Goal: Task Accomplishment & Management: Manage account settings

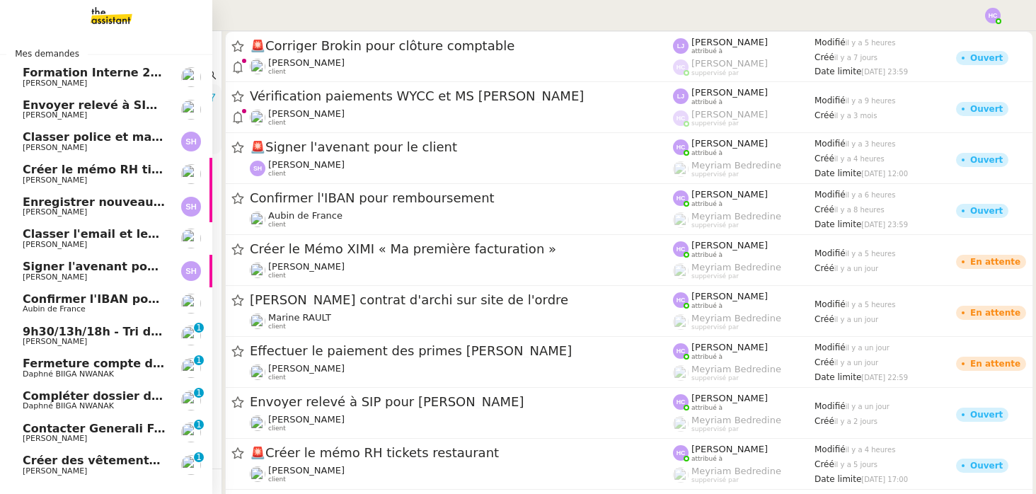
click at [45, 328] on span "9h30/13h/18h - Tri de la boite mail PRO - 12 septembre 2025" at bounding box center [216, 331] width 386 height 13
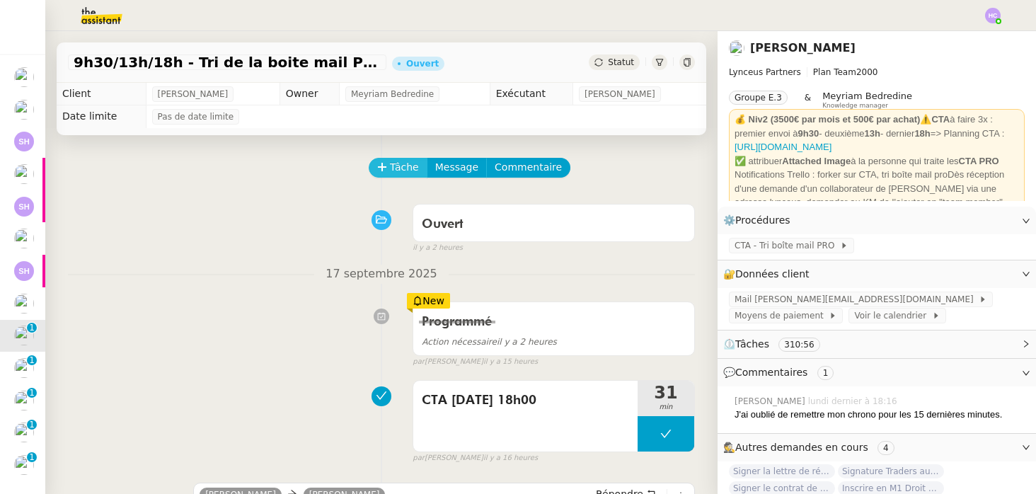
click at [398, 174] on span "Tâche" at bounding box center [404, 167] width 29 height 16
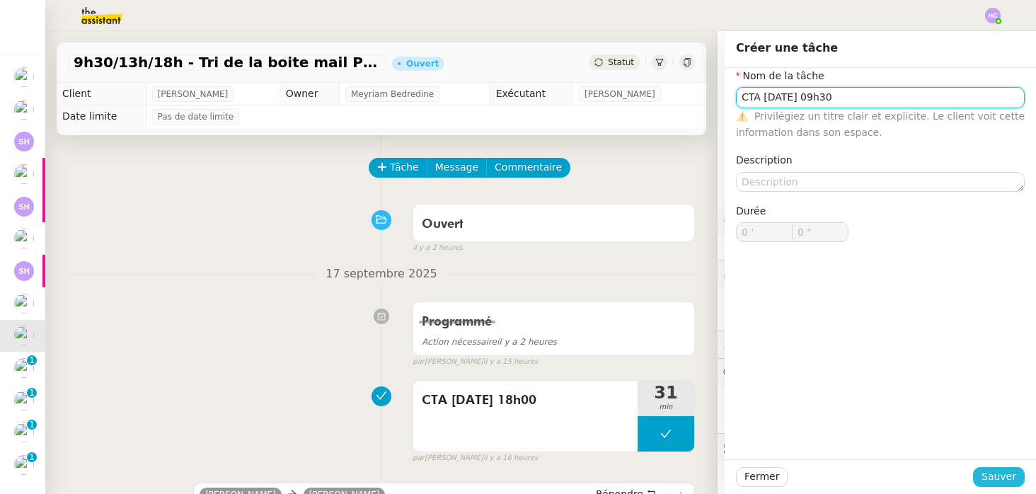
type input "CTA [DATE] 09h30"
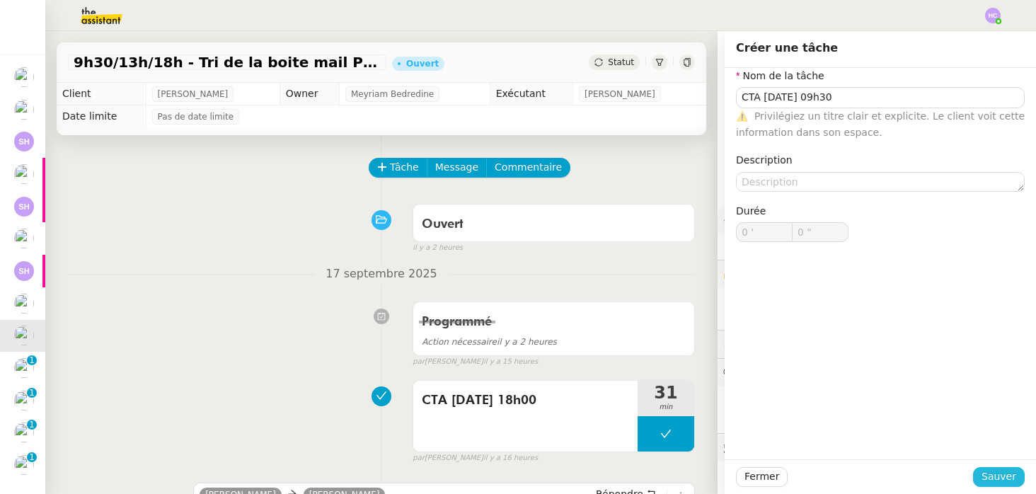
click at [996, 477] on span "Sauver" at bounding box center [999, 476] width 35 height 16
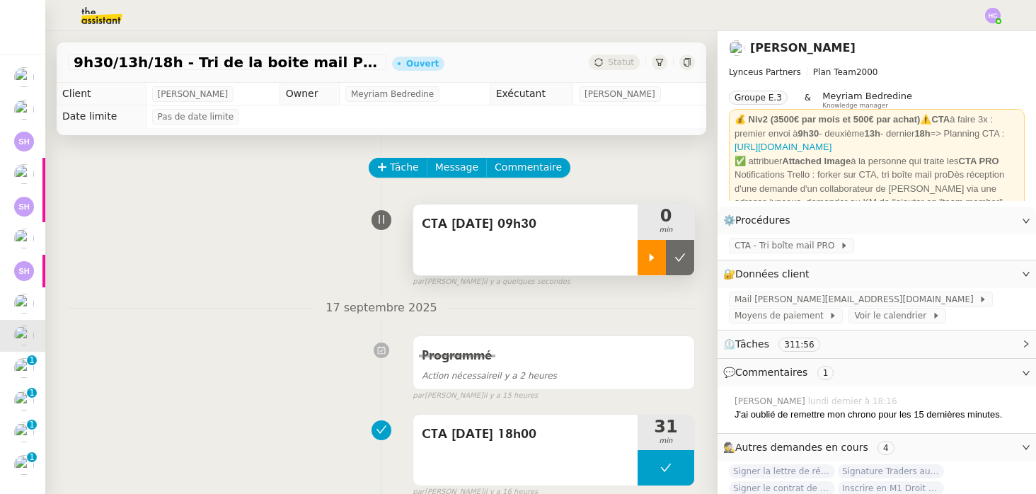
click at [644, 264] on div at bounding box center [652, 257] width 28 height 35
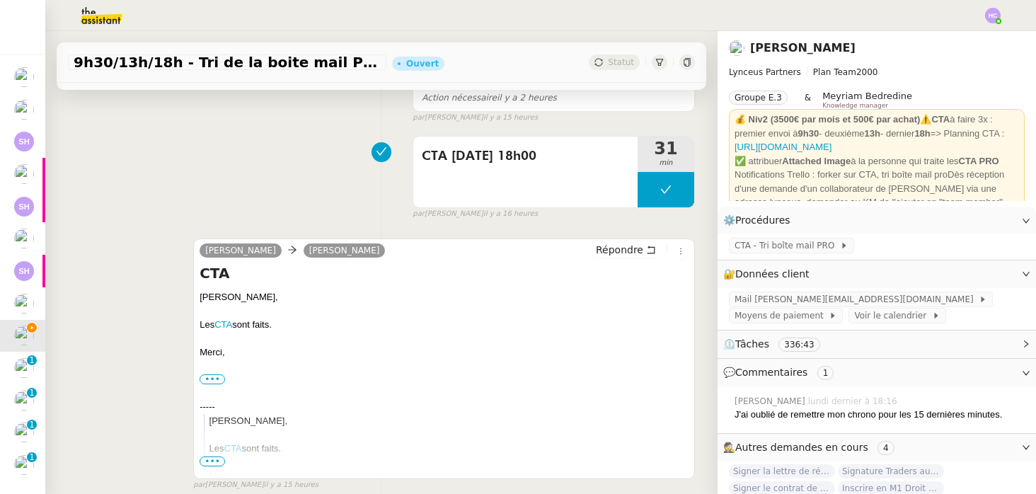
scroll to position [357, 0]
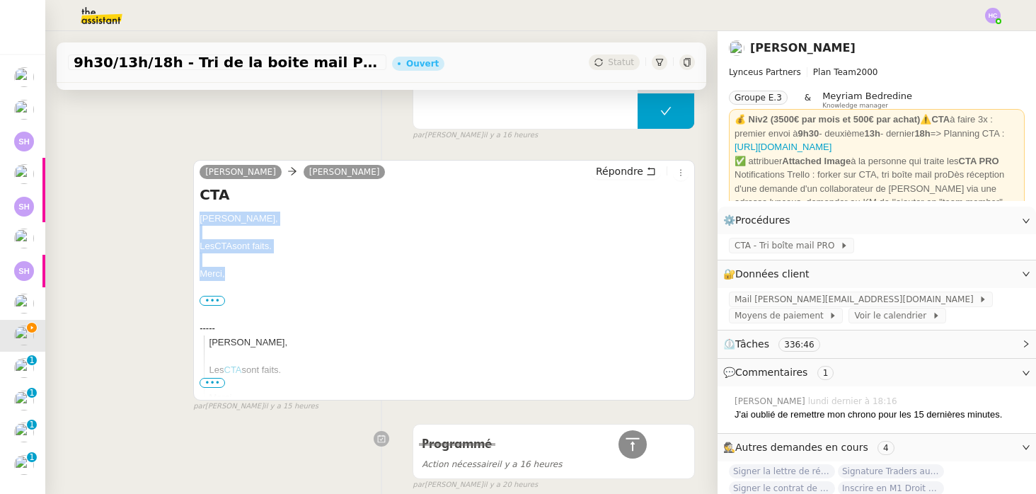
drag, startPoint x: 231, startPoint y: 275, endPoint x: 166, endPoint y: 217, distance: 86.7
click at [166, 217] on div "[PERSON_NAME] [PERSON_NAME] Répondre CTA [PERSON_NAME], Les CTA sont faits. [GE…" at bounding box center [381, 279] width 627 height 265
copy div "[PERSON_NAME], Les CTA sont faits. [GEOGRAPHIC_DATA],"
click at [638, 170] on span "Répondre" at bounding box center [619, 171] width 47 height 14
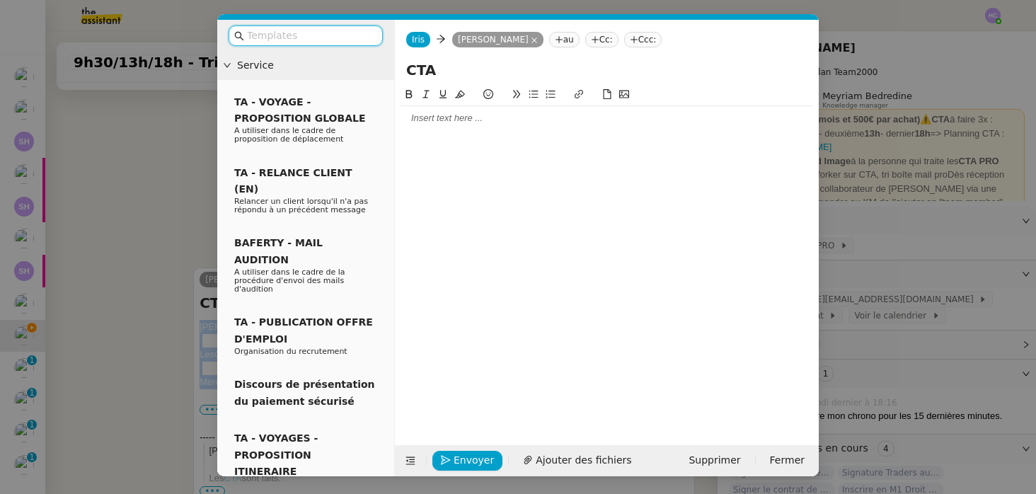
scroll to position [464, 0]
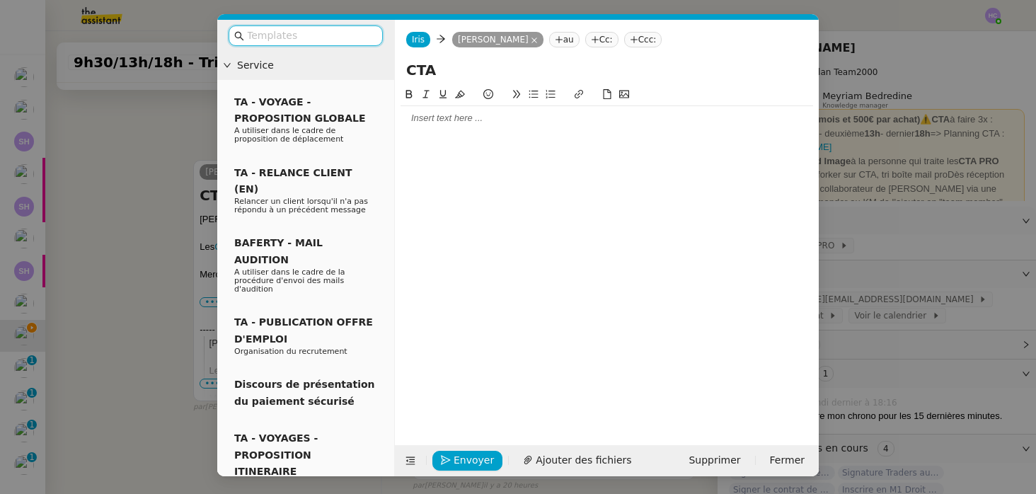
click at [512, 117] on div at bounding box center [607, 118] width 413 height 13
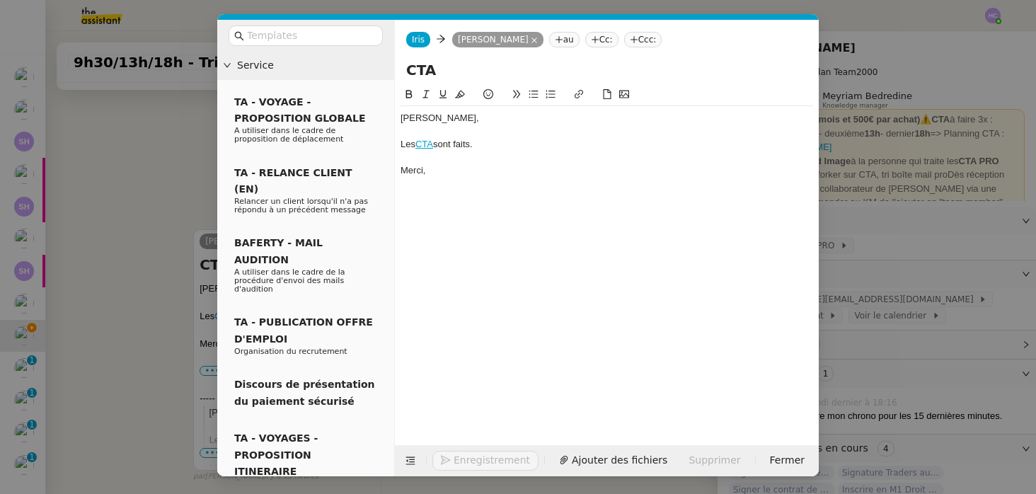
scroll to position [534, 0]
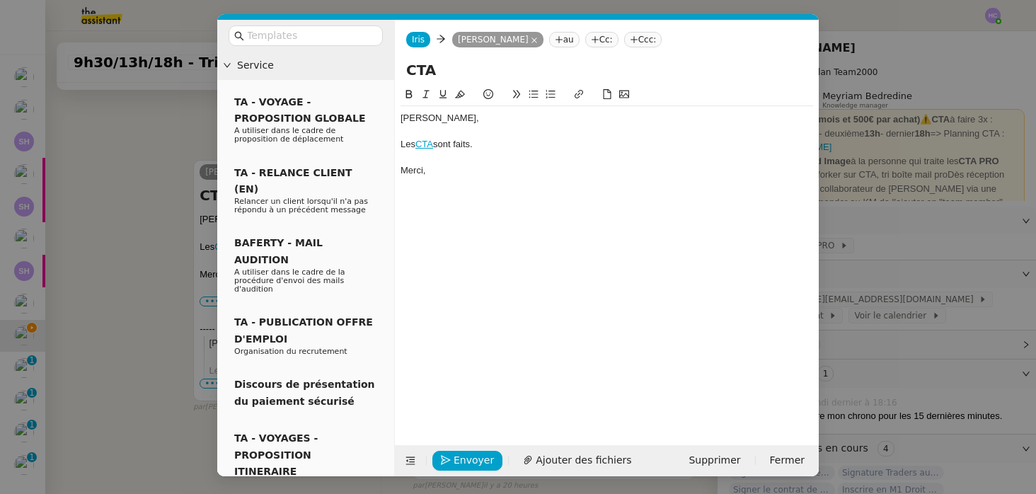
click at [403, 120] on div "[PERSON_NAME]," at bounding box center [607, 118] width 413 height 13
click at [489, 120] on div "Bonjour [PERSON_NAME]," at bounding box center [607, 118] width 413 height 13
click at [493, 143] on div "Les CTA sont faits." at bounding box center [607, 144] width 413 height 13
click at [488, 166] on div "Merci," at bounding box center [607, 170] width 413 height 13
click at [150, 229] on nz-modal-container "Service TA - VOYAGE - PROPOSITION GLOBALE A utiliser dans le cadre de propositi…" at bounding box center [518, 247] width 1036 height 494
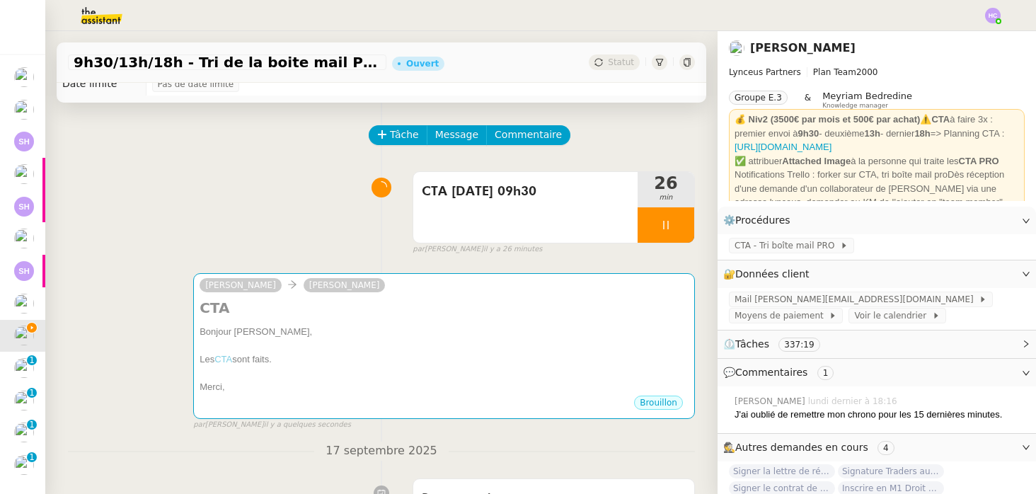
scroll to position [0, 0]
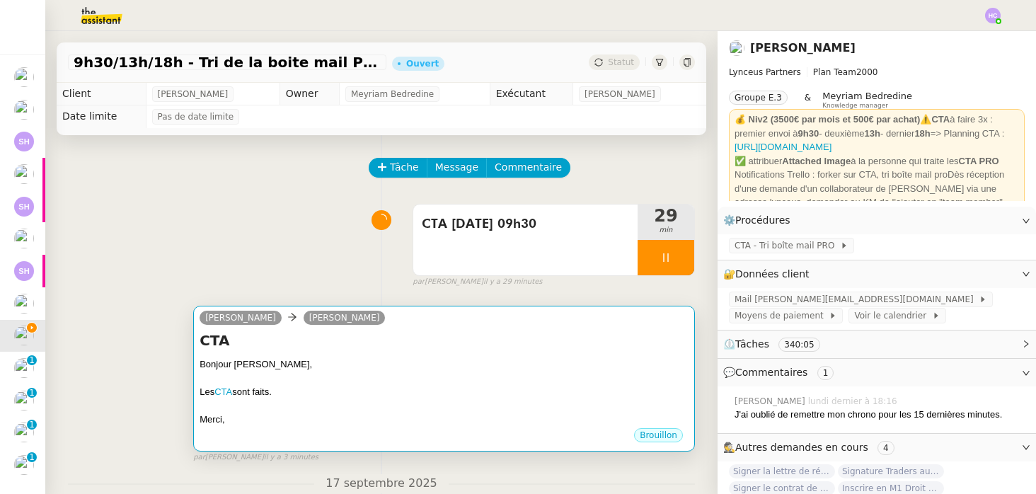
click at [390, 336] on h4 "CTA" at bounding box center [444, 340] width 489 height 20
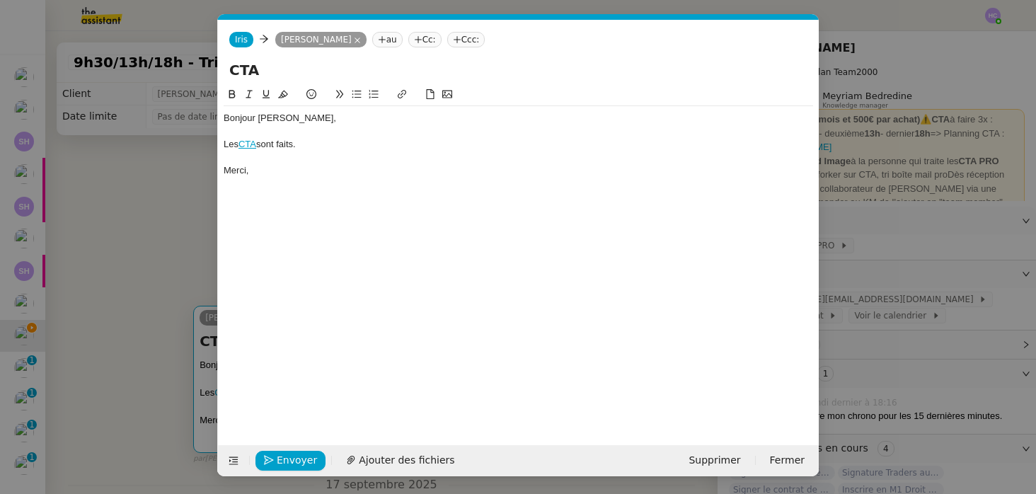
scroll to position [0, 30]
click at [275, 459] on button "Envoyer" at bounding box center [290, 461] width 70 height 20
click at [276, 459] on button "Confirmer l'envoi" at bounding box center [312, 461] width 115 height 20
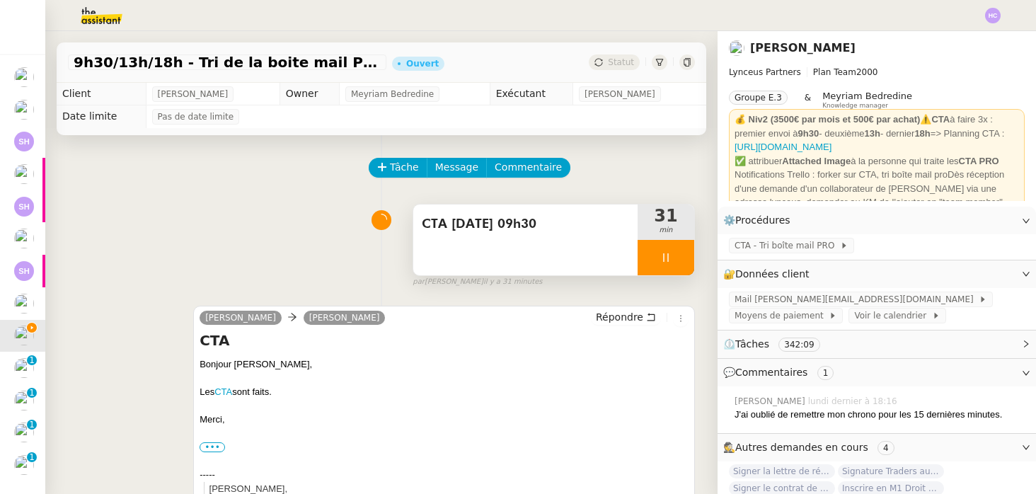
click at [667, 256] on icon at bounding box center [665, 257] width 11 height 11
click at [682, 258] on icon at bounding box center [679, 257] width 11 height 11
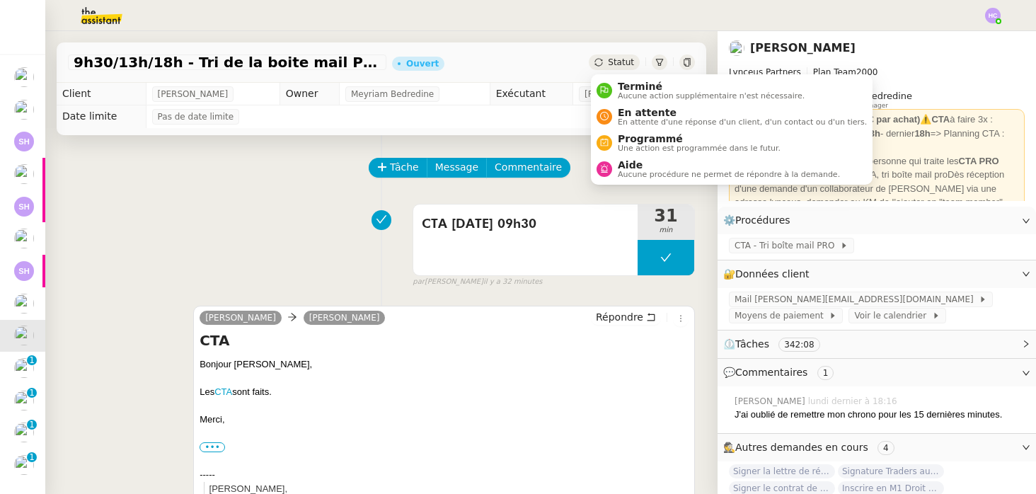
click at [616, 59] on span "Statut" at bounding box center [621, 62] width 26 height 10
click at [624, 139] on span "Programmé" at bounding box center [699, 138] width 163 height 11
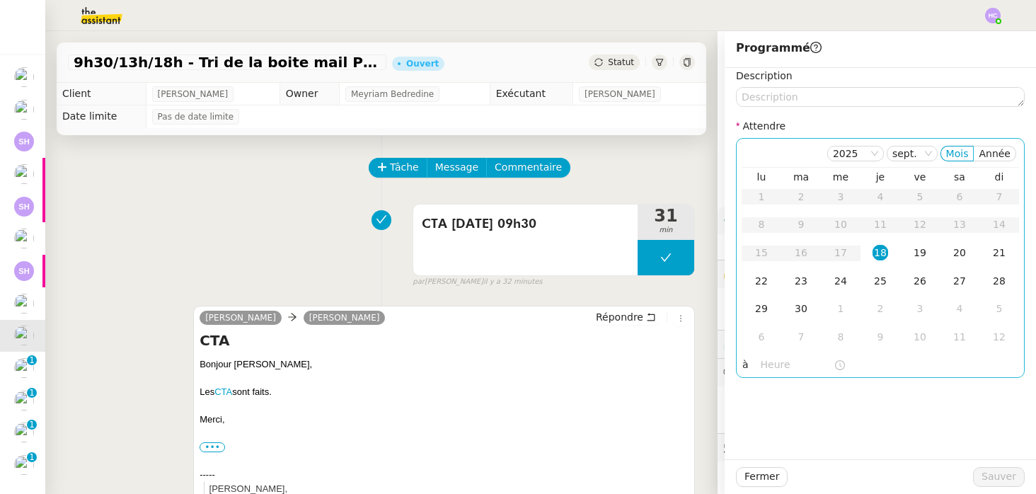
click at [882, 251] on div "18" at bounding box center [881, 253] width 16 height 16
click at [769, 364] on input "text" at bounding box center [797, 365] width 73 height 16
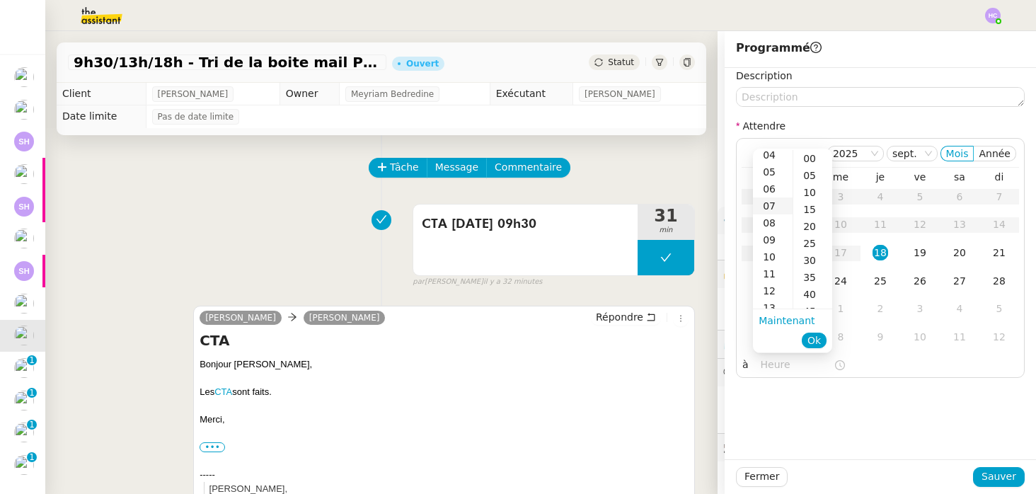
scroll to position [81, 0]
click at [773, 283] on div "12" at bounding box center [773, 280] width 40 height 17
click at [810, 151] on div "00" at bounding box center [812, 158] width 39 height 17
type input "12:00"
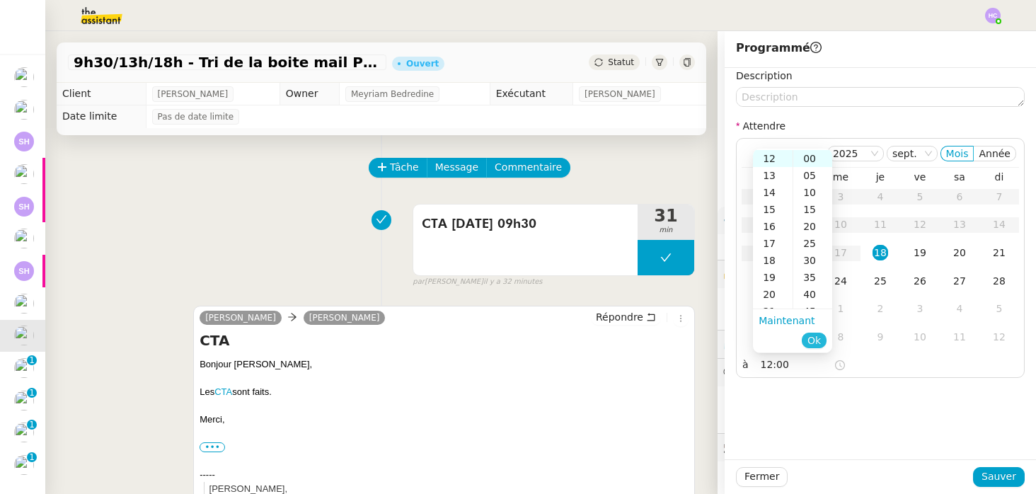
click at [810, 340] on span "Ok" at bounding box center [813, 340] width 13 height 14
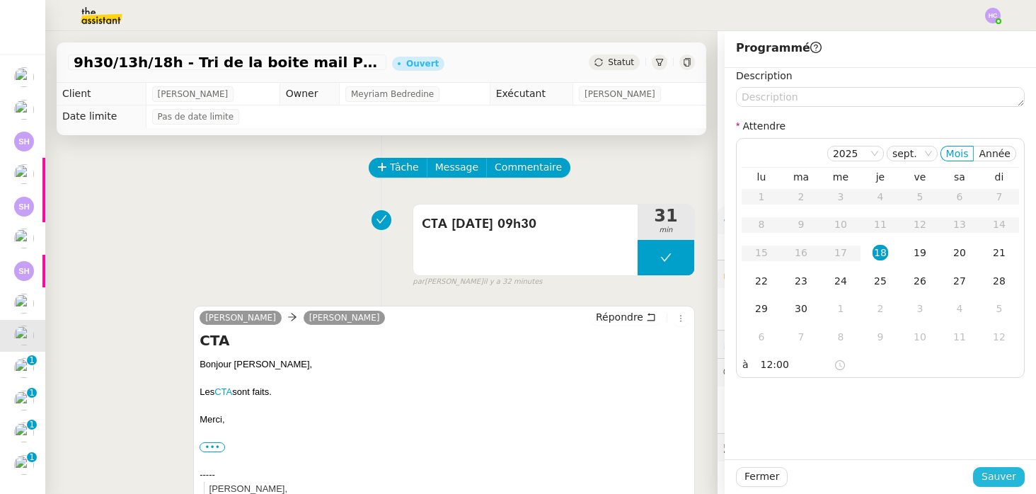
click at [985, 477] on span "Sauver" at bounding box center [999, 476] width 35 height 16
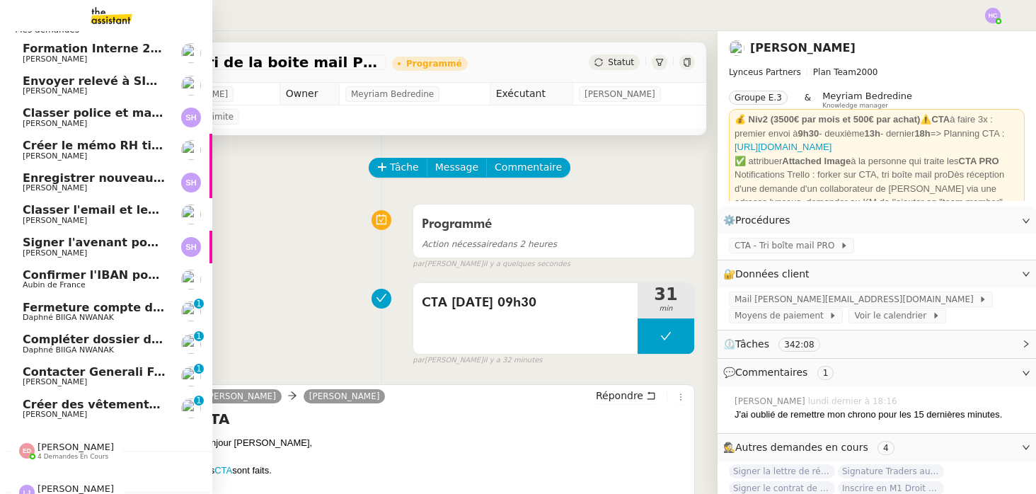
scroll to position [25, 0]
click at [103, 280] on span "Confirmer l'IBAN pour remboursement" at bounding box center [145, 274] width 245 height 13
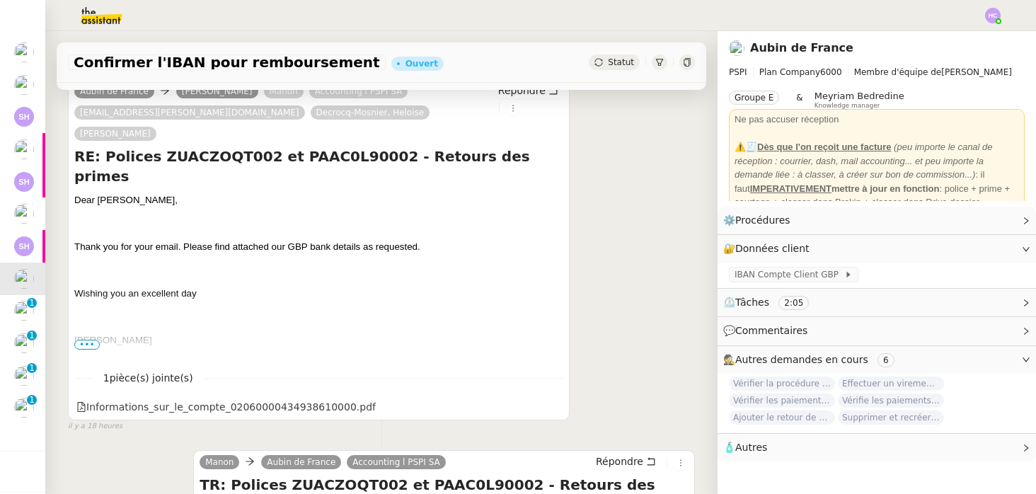
scroll to position [255, 0]
click at [84, 339] on span "•••" at bounding box center [86, 344] width 25 height 10
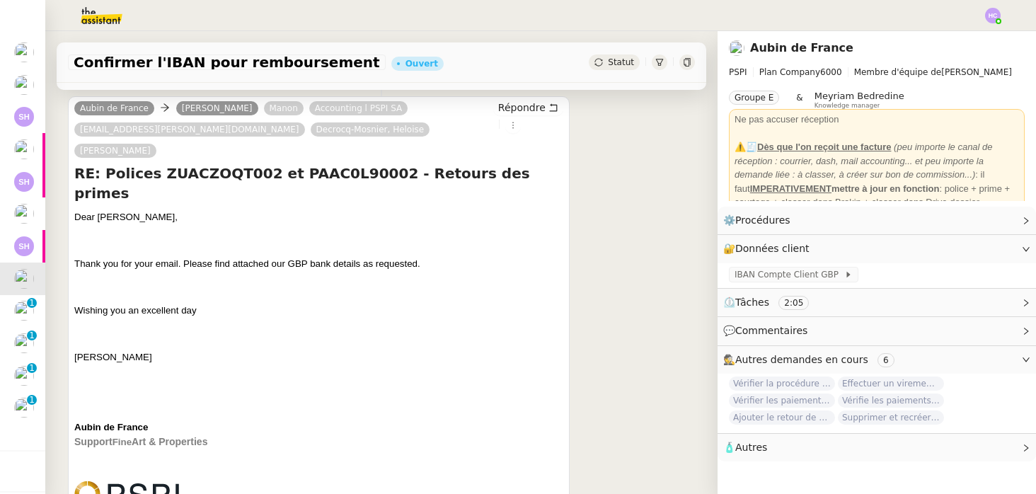
scroll to position [0, 0]
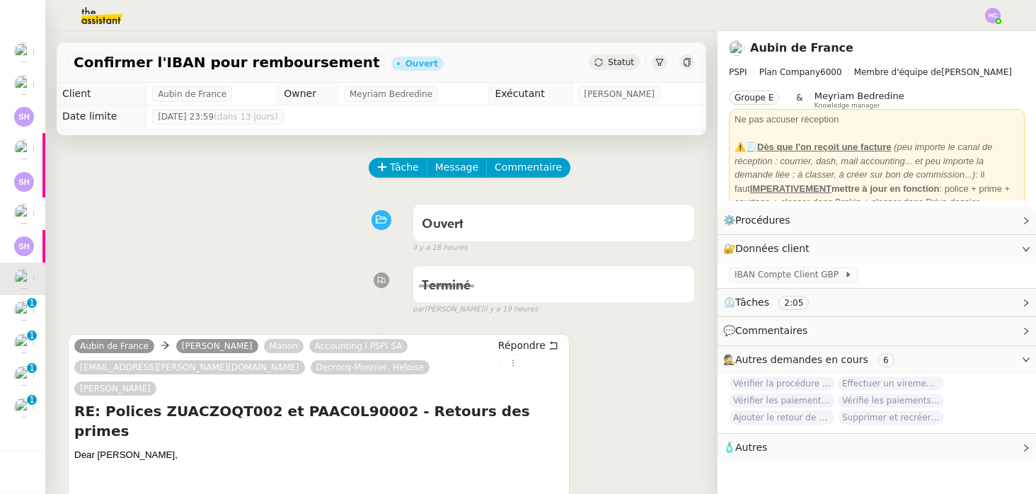
click at [626, 64] on span "Statut" at bounding box center [621, 62] width 26 height 10
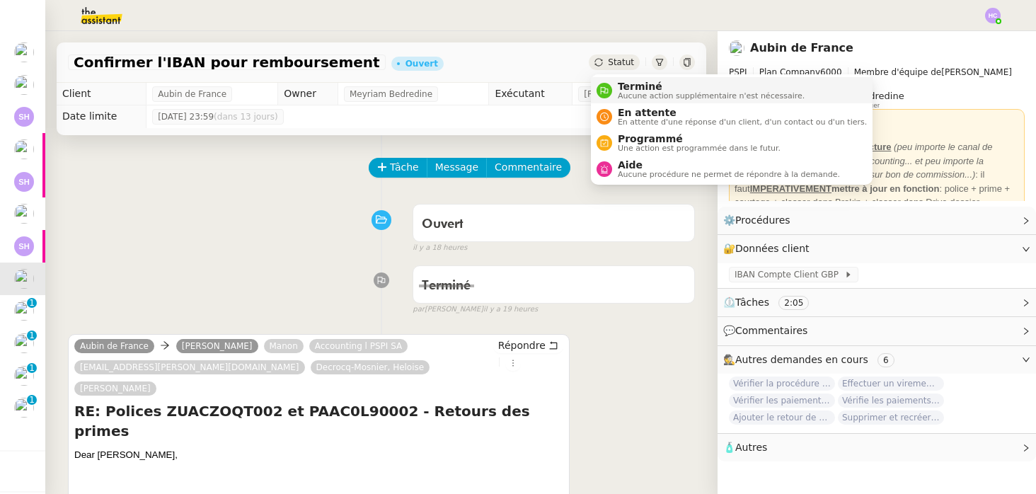
click at [634, 84] on span "Terminé" at bounding box center [711, 86] width 187 height 11
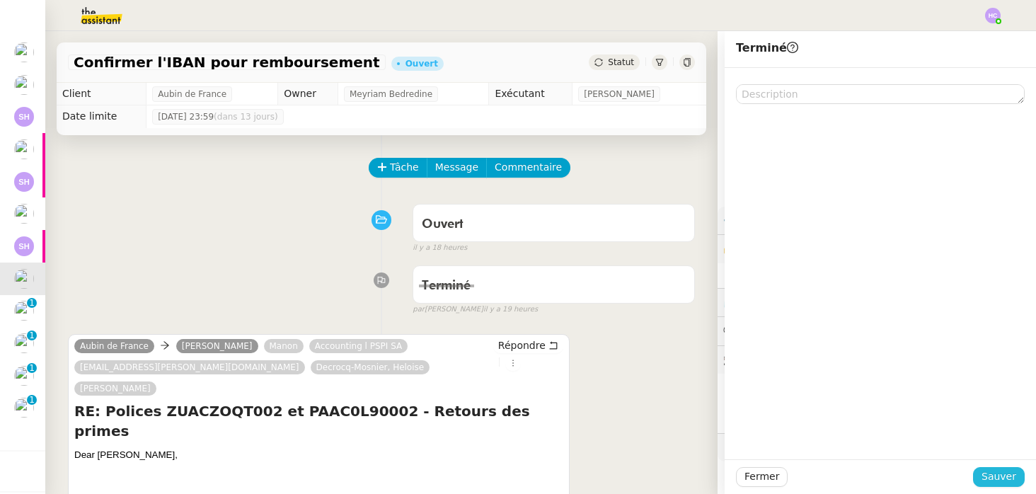
click at [989, 480] on span "Sauver" at bounding box center [999, 476] width 35 height 16
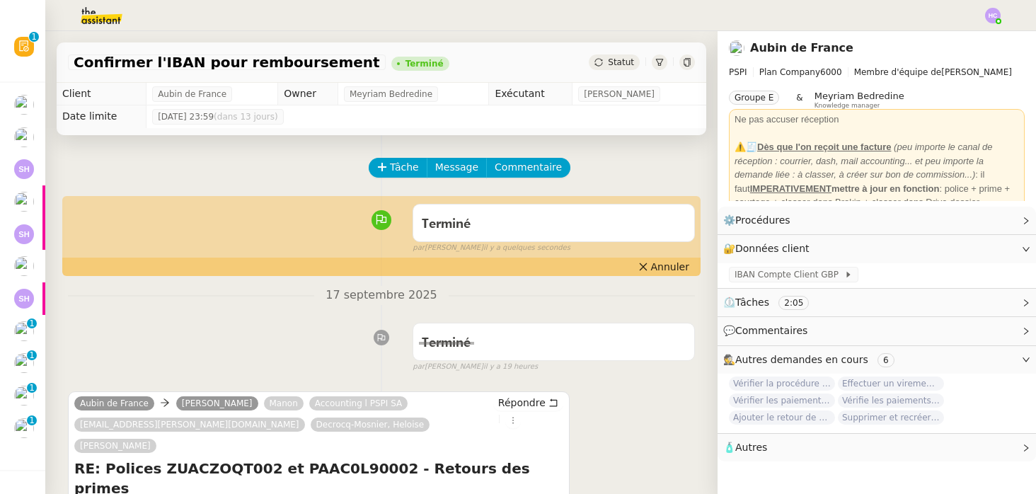
scroll to position [38, 0]
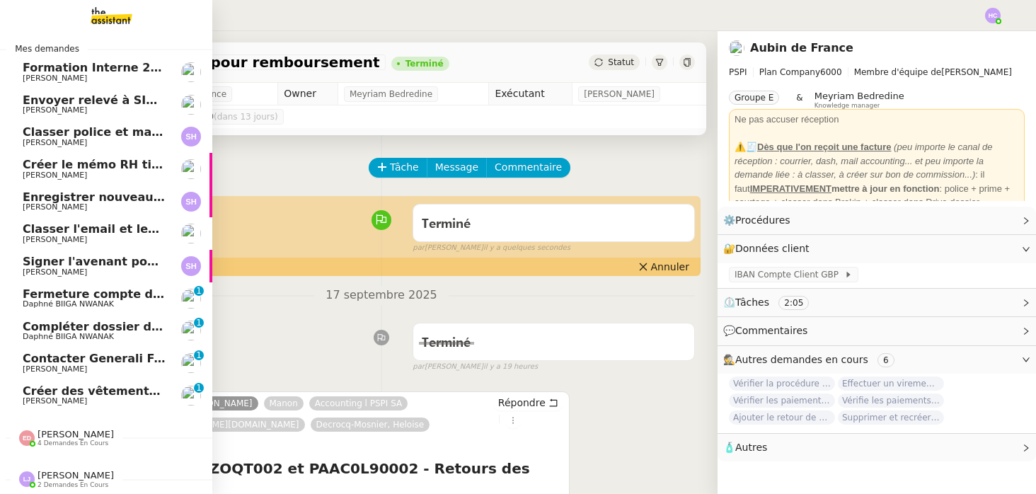
click at [108, 291] on span "Fermeture compte domiciliation Kandbaz" at bounding box center [155, 293] width 264 height 13
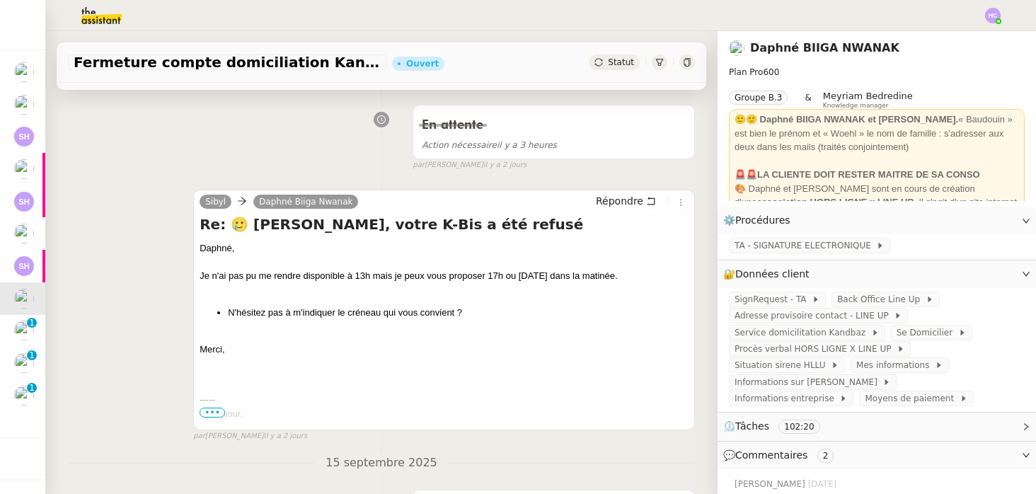
scroll to position [198, 0]
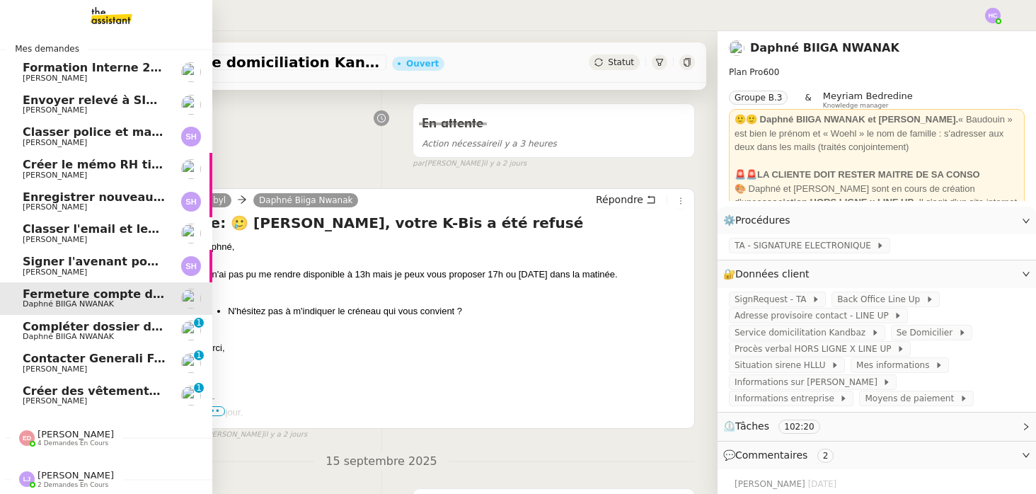
click at [101, 328] on span "Compléter dossier domiciliation asso sur Se Domicilier" at bounding box center [197, 326] width 349 height 13
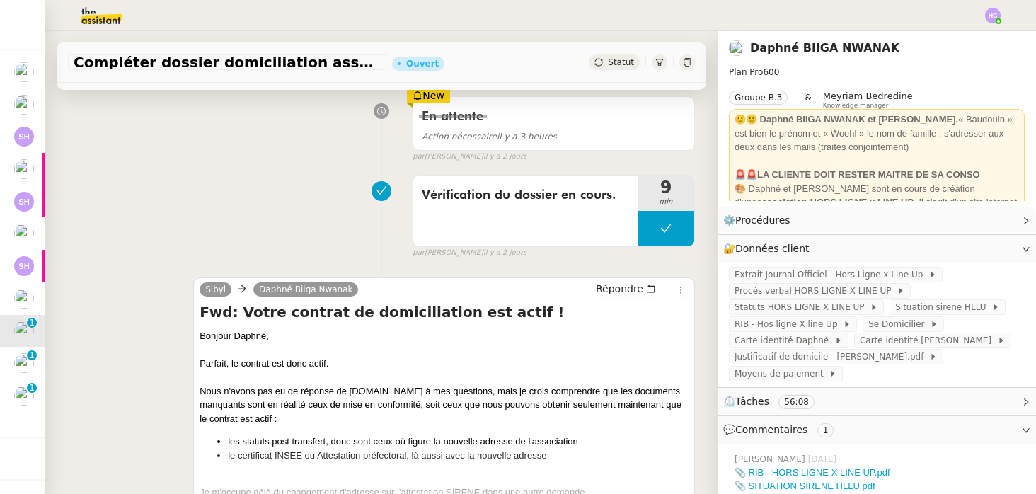
scroll to position [206, 0]
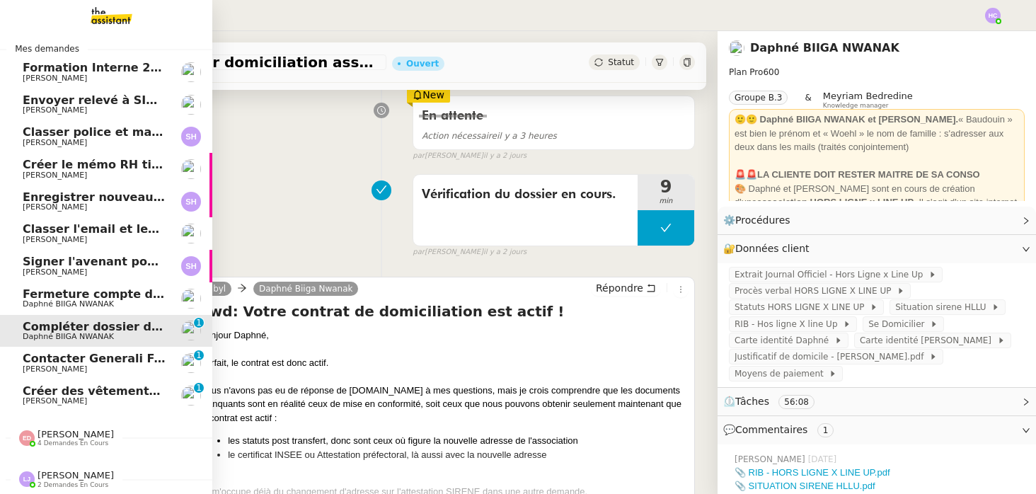
click at [78, 361] on span "Contacter Generali France pour demande AU094424" at bounding box center [189, 358] width 332 height 13
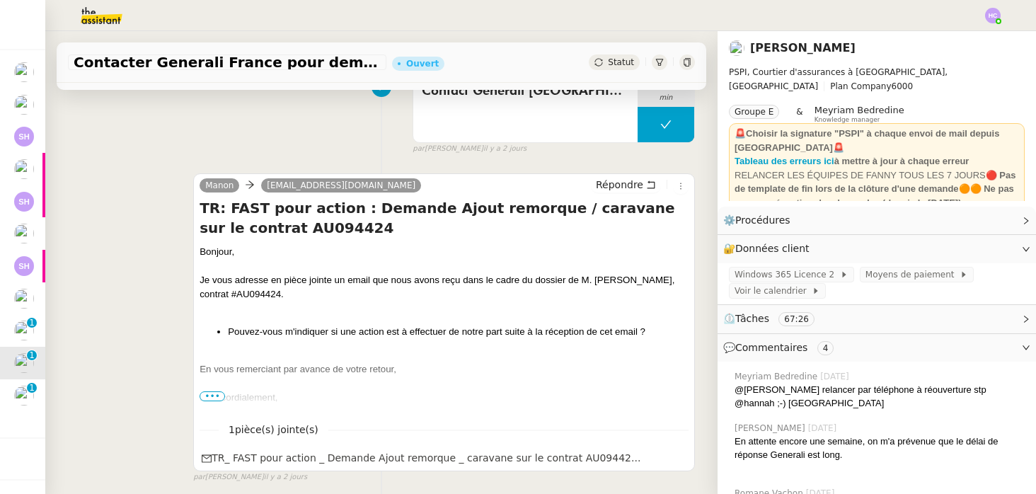
scroll to position [358, 0]
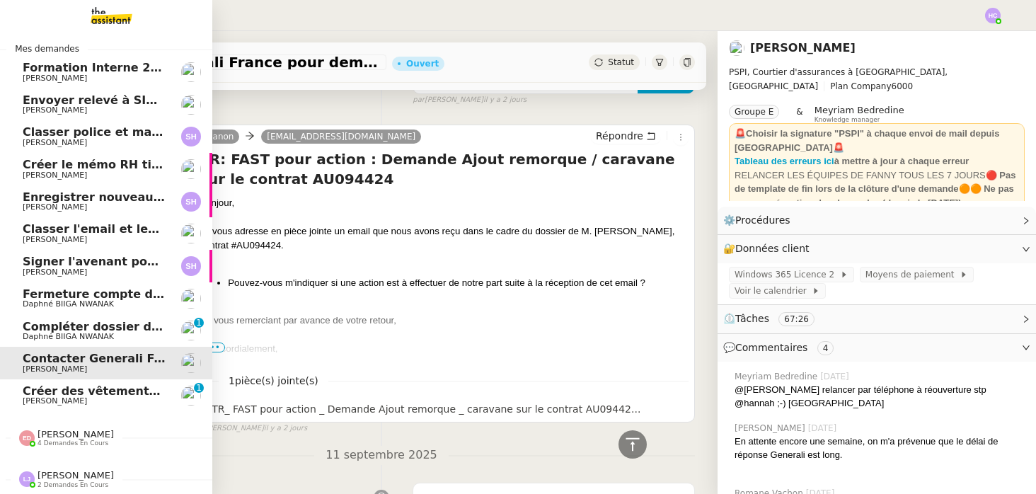
click at [40, 394] on span "Créer des vêtements de travail VEN" at bounding box center [137, 390] width 228 height 13
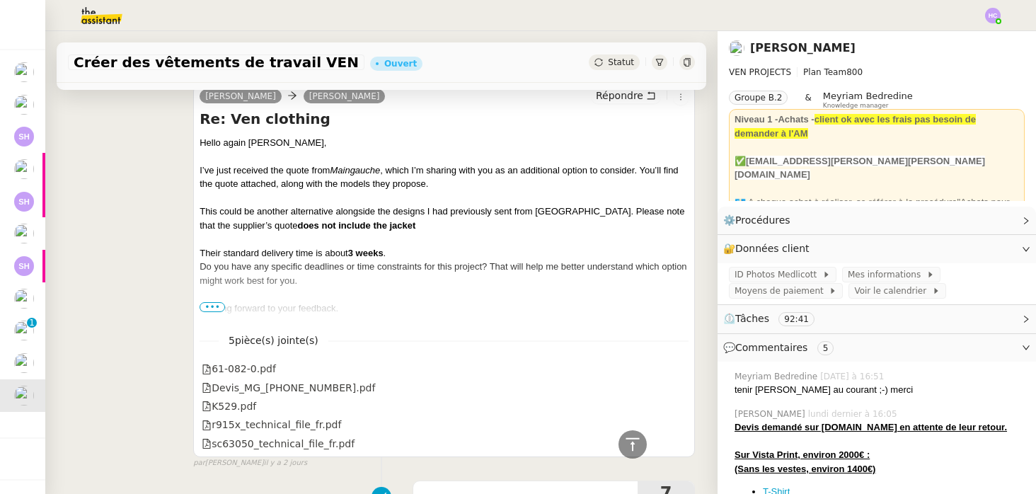
scroll to position [643, 0]
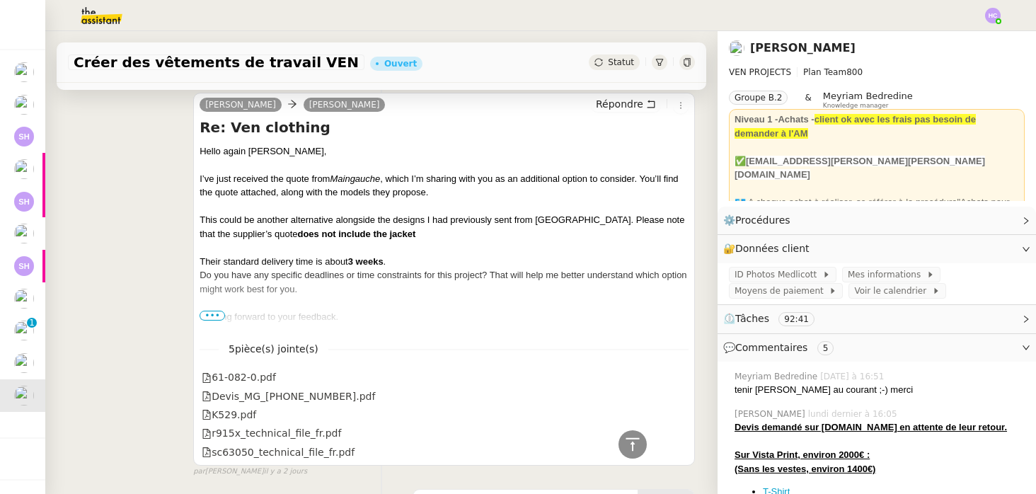
click at [204, 314] on span "•••" at bounding box center [212, 316] width 25 height 10
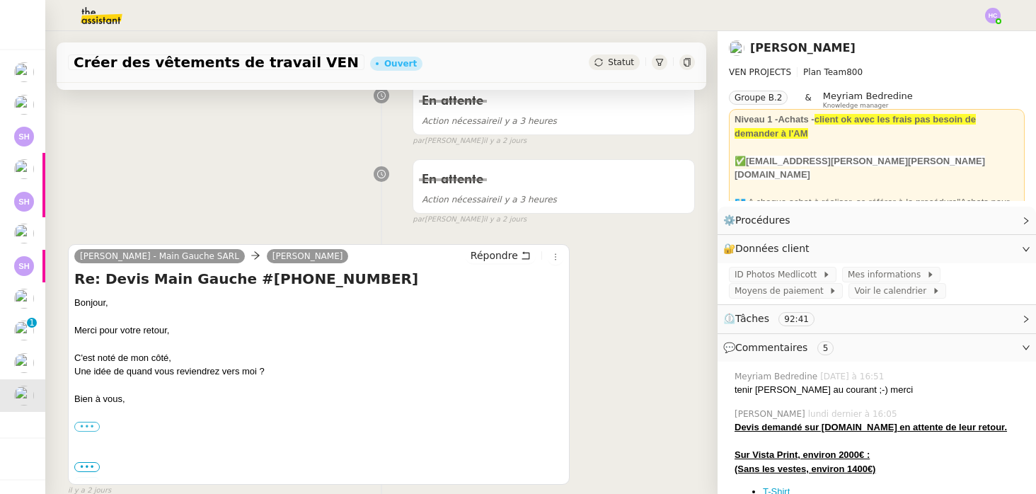
scroll to position [185, 0]
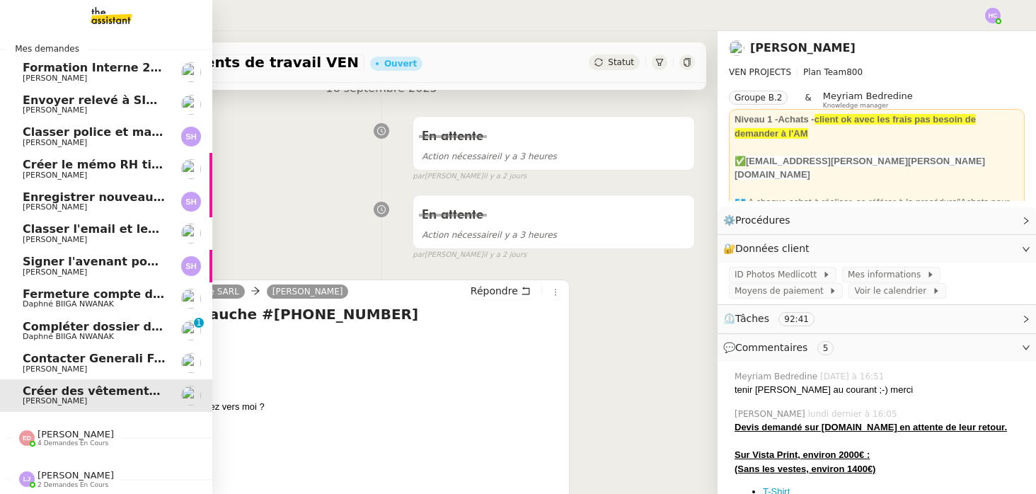
click at [66, 103] on span "Envoyer relevé à SIP pour [PERSON_NAME]" at bounding box center [160, 99] width 275 height 13
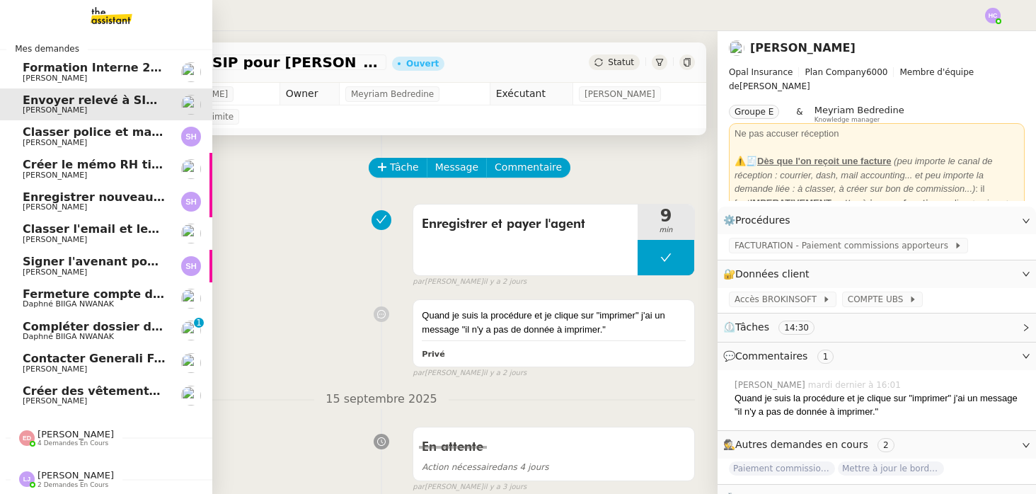
click at [35, 334] on span "Daphné BIIGA NWANAK" at bounding box center [68, 336] width 91 height 9
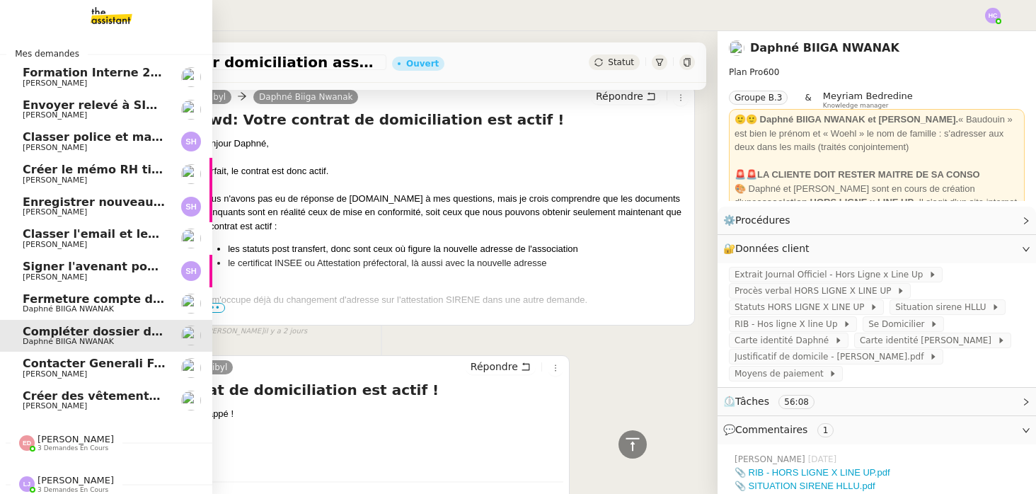
click at [40, 109] on span "Envoyer relevé à SIP pour [PERSON_NAME]" at bounding box center [160, 104] width 275 height 13
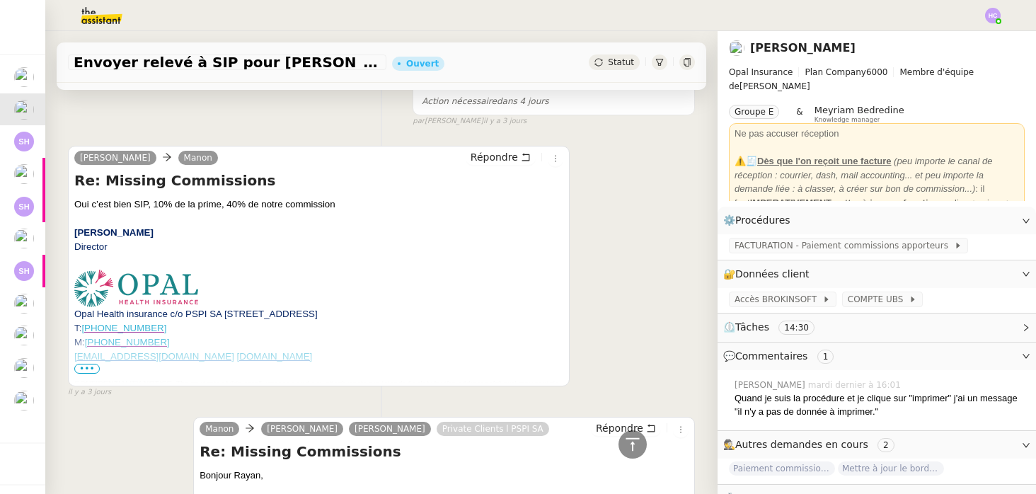
scroll to position [299, 0]
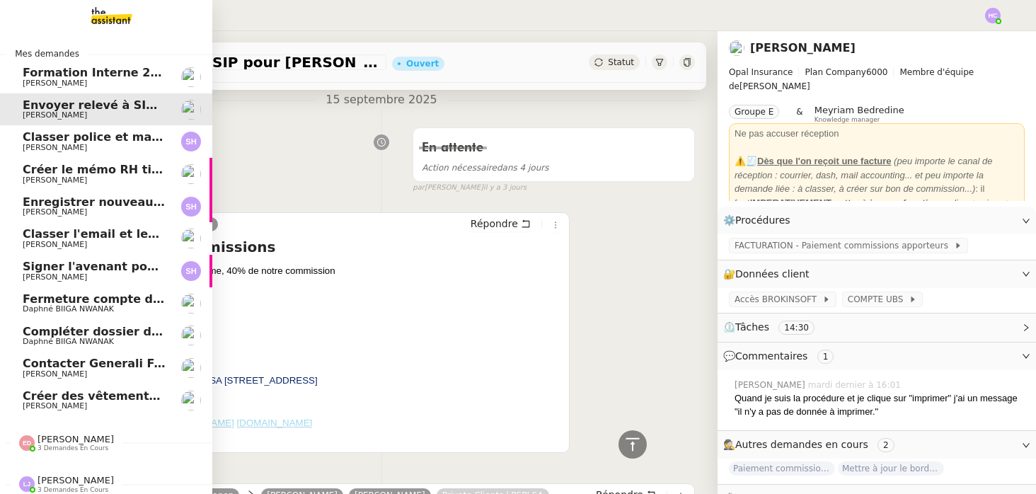
click at [88, 139] on span "Classer police et mandat dans brokin" at bounding box center [142, 136] width 238 height 13
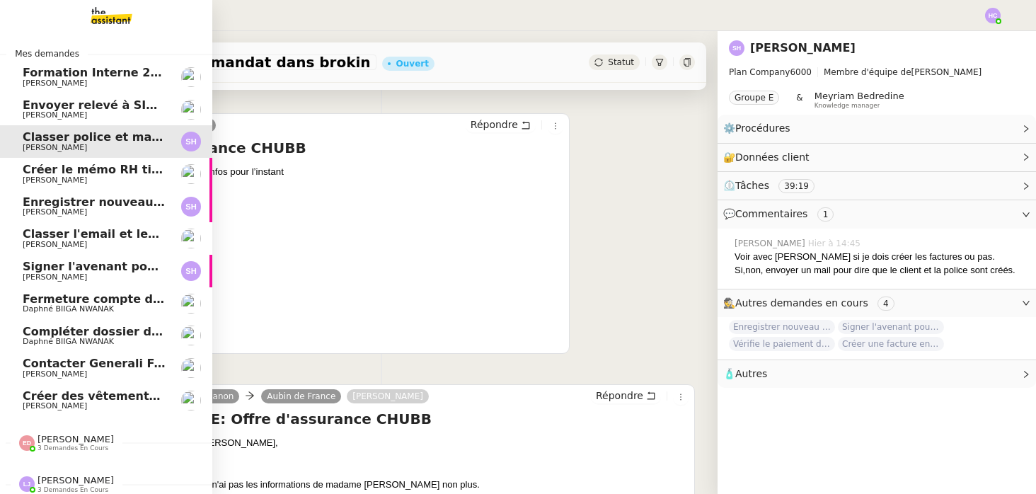
scroll to position [214, 0]
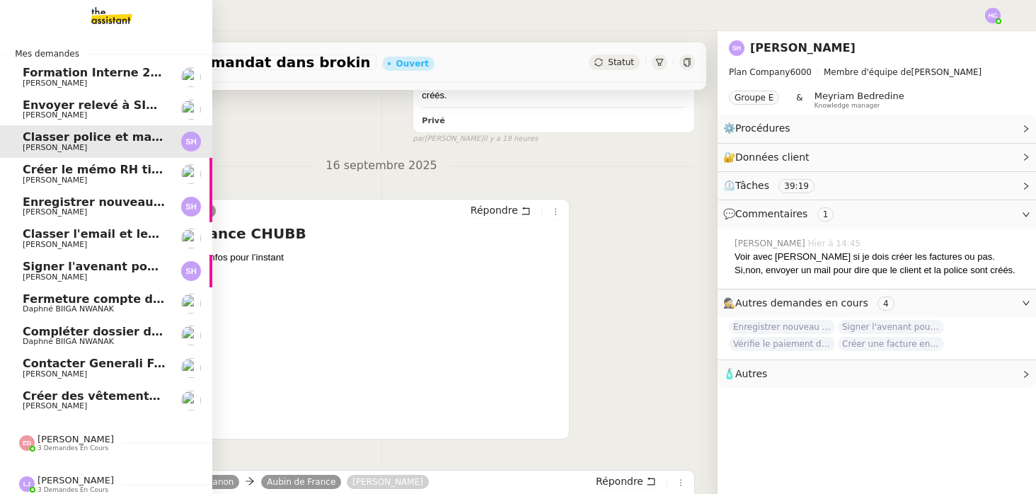
click at [95, 108] on span "Envoyer relevé à SIP pour [PERSON_NAME]" at bounding box center [160, 104] width 275 height 13
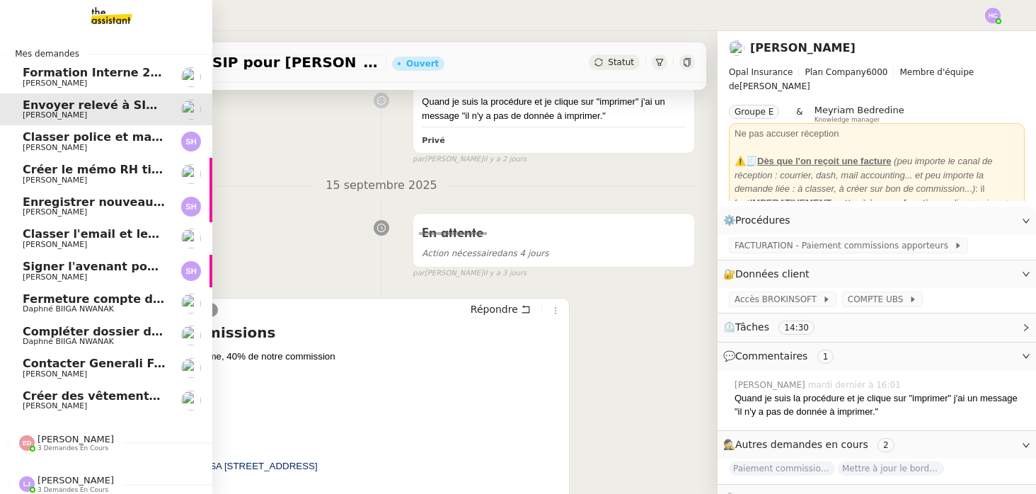
click at [74, 144] on span "[PERSON_NAME]" at bounding box center [94, 148] width 143 height 8
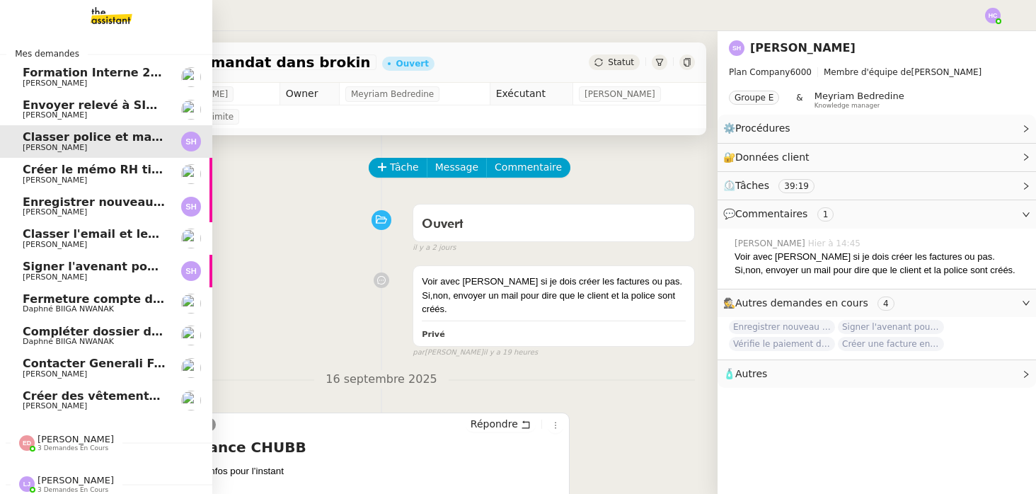
click at [78, 170] on span "Créer le mémo RH tickets restaurant" at bounding box center [140, 169] width 234 height 13
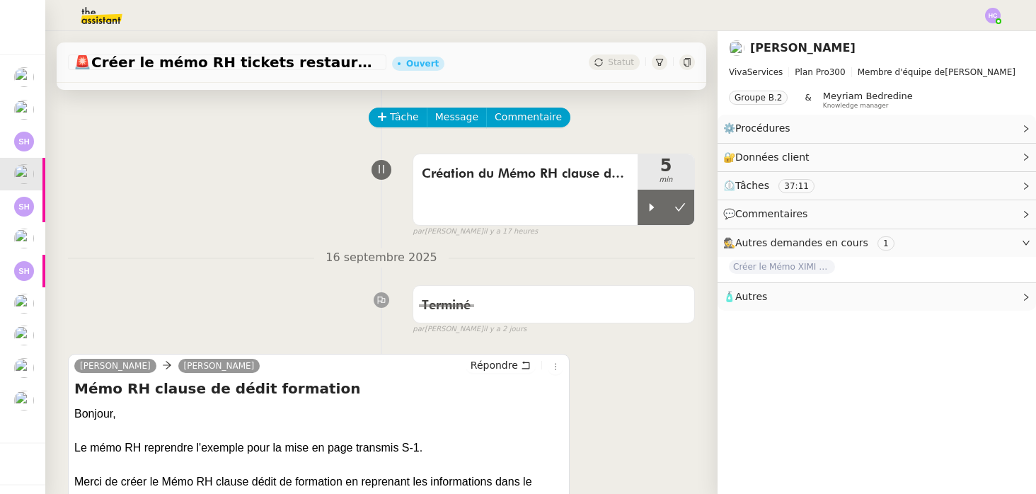
scroll to position [21, 0]
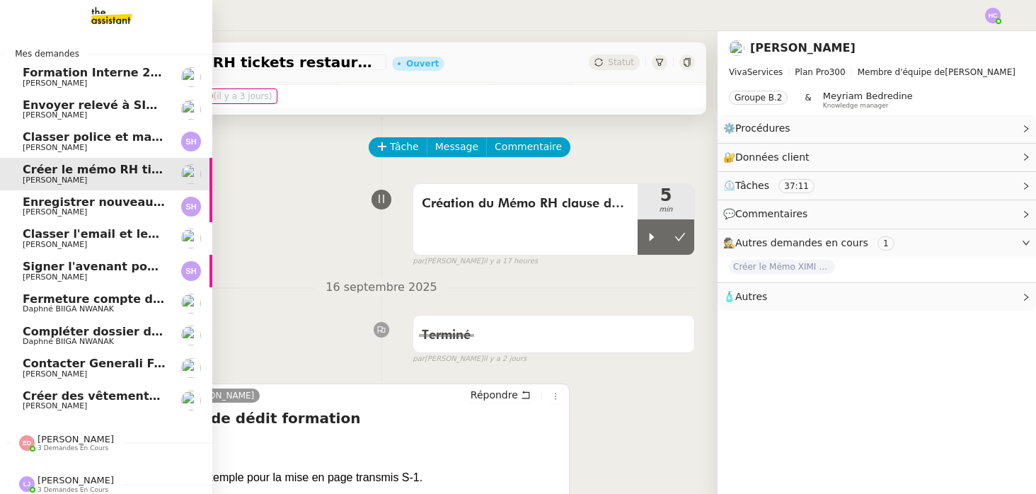
click at [114, 205] on span "Enregistrer nouveau client et contrat" at bounding box center [142, 201] width 238 height 13
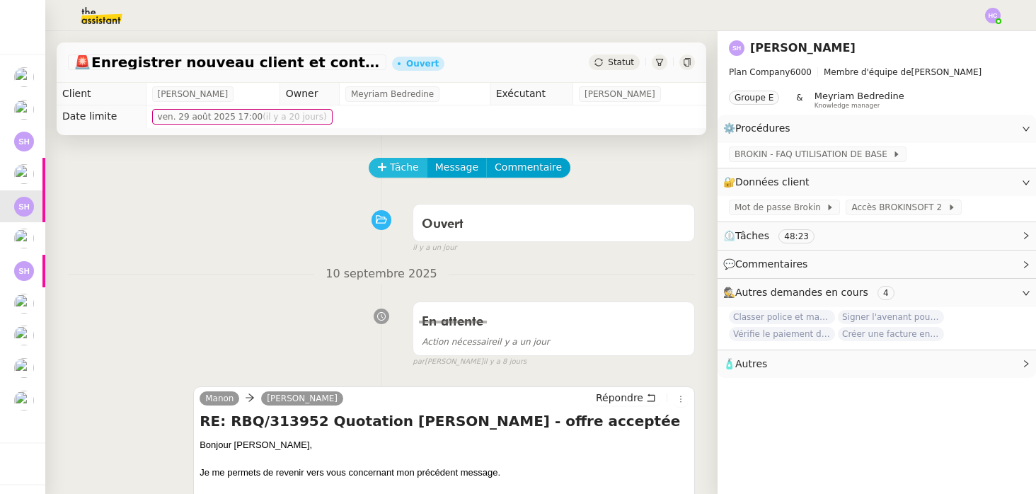
click at [384, 165] on icon at bounding box center [382, 167] width 10 height 10
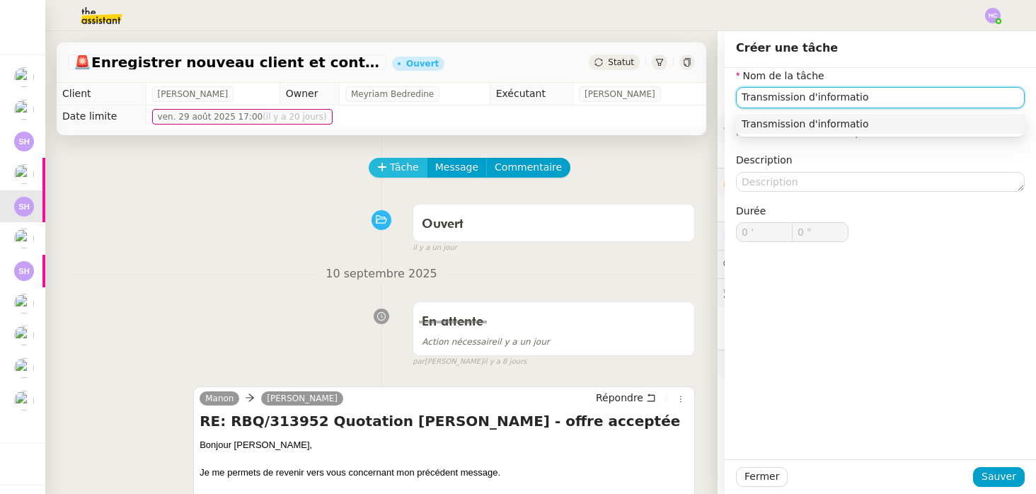
type input "Transmission d'information"
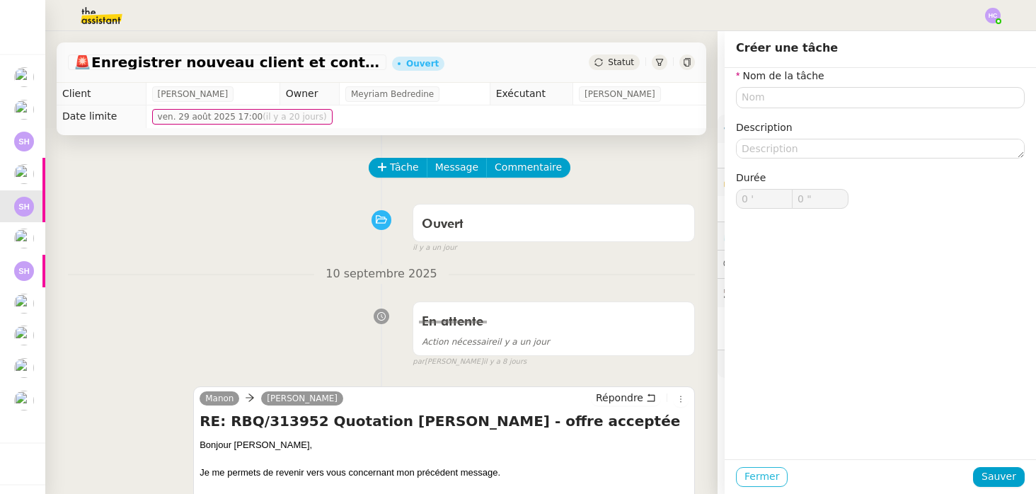
click at [765, 472] on span "Fermer" at bounding box center [761, 476] width 35 height 16
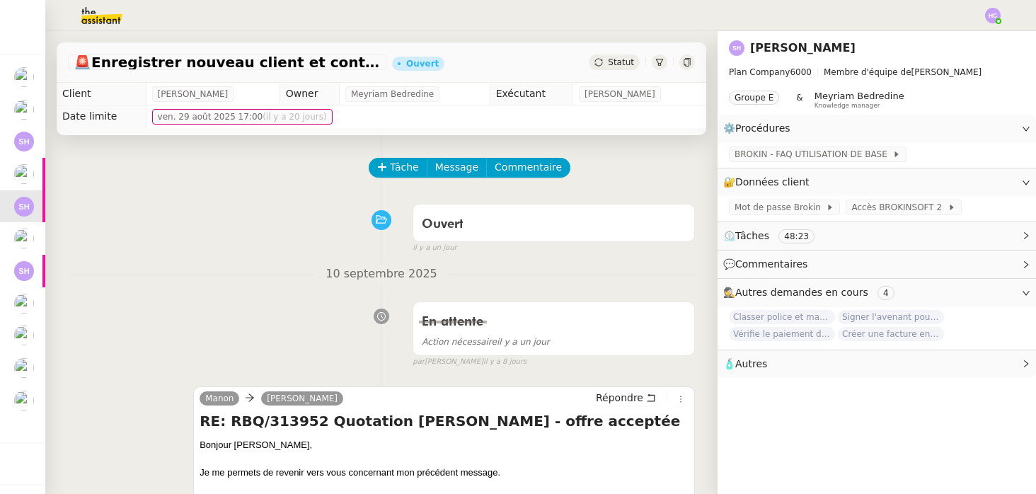
click at [200, 221] on div "Ouvert false [DATE]" at bounding box center [381, 225] width 627 height 57
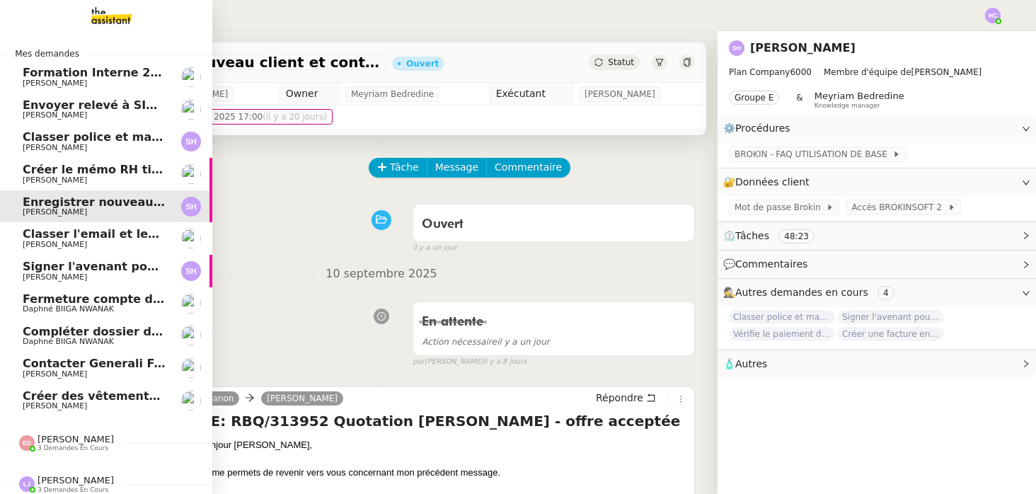
click at [39, 403] on span "[PERSON_NAME]" at bounding box center [55, 405] width 64 height 9
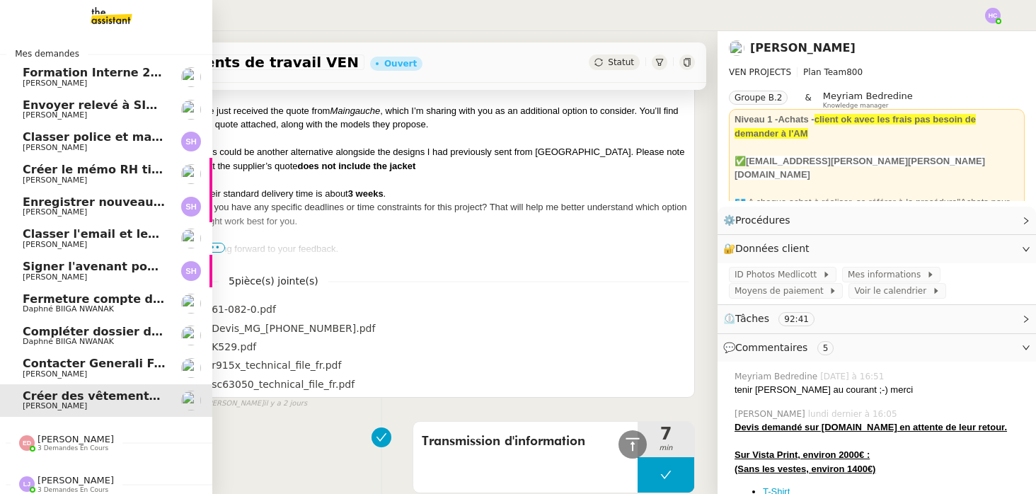
scroll to position [5, 0]
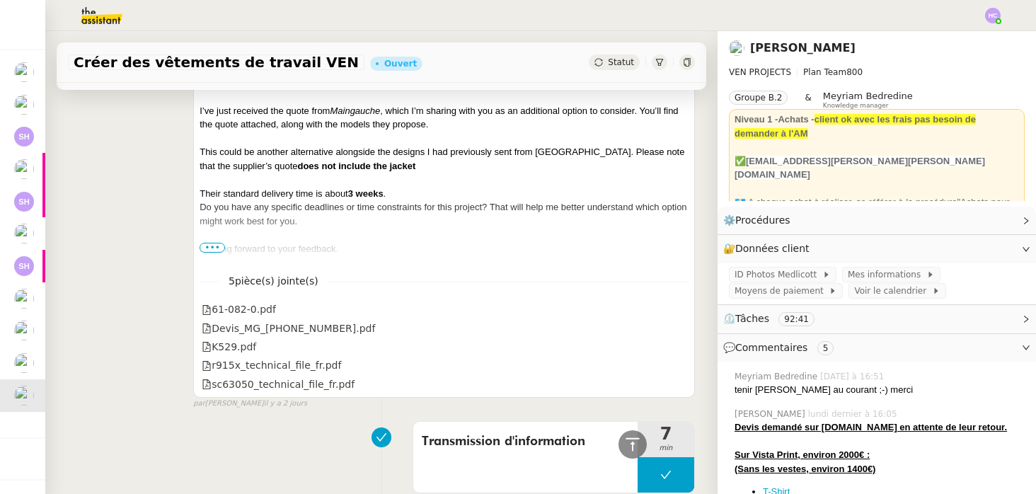
click at [113, 11] on img at bounding box center [90, 15] width 110 height 31
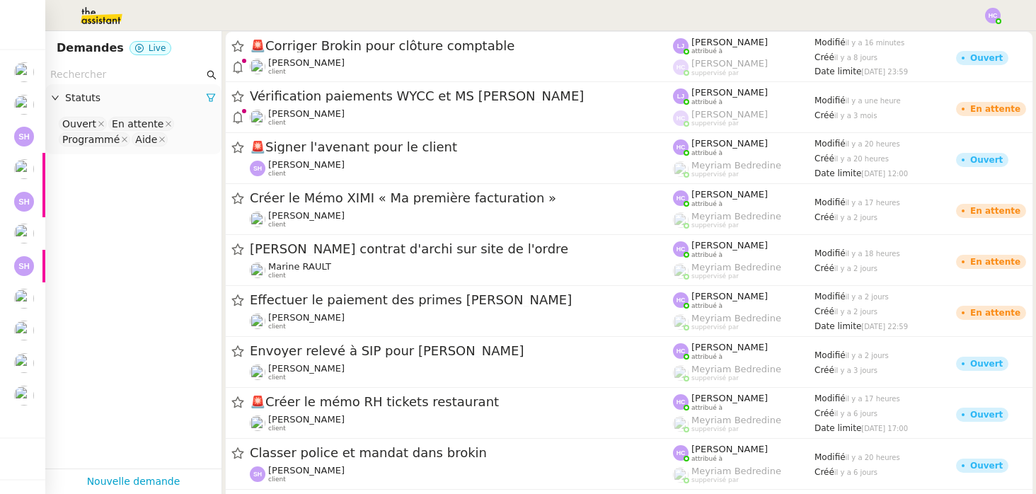
click at [110, 76] on input "text" at bounding box center [127, 75] width 154 height 16
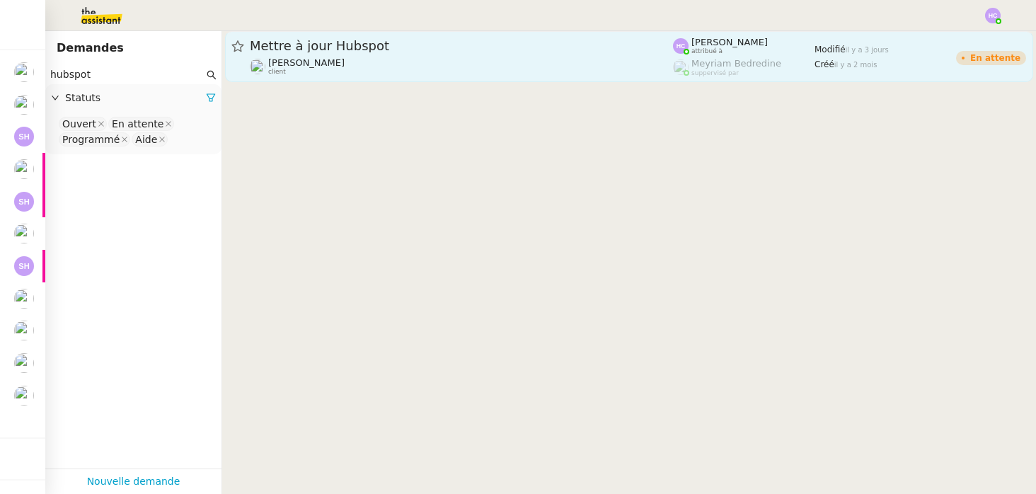
type input "hubspot"
click at [348, 51] on span "Mettre à jour Hubspot" at bounding box center [461, 46] width 423 height 13
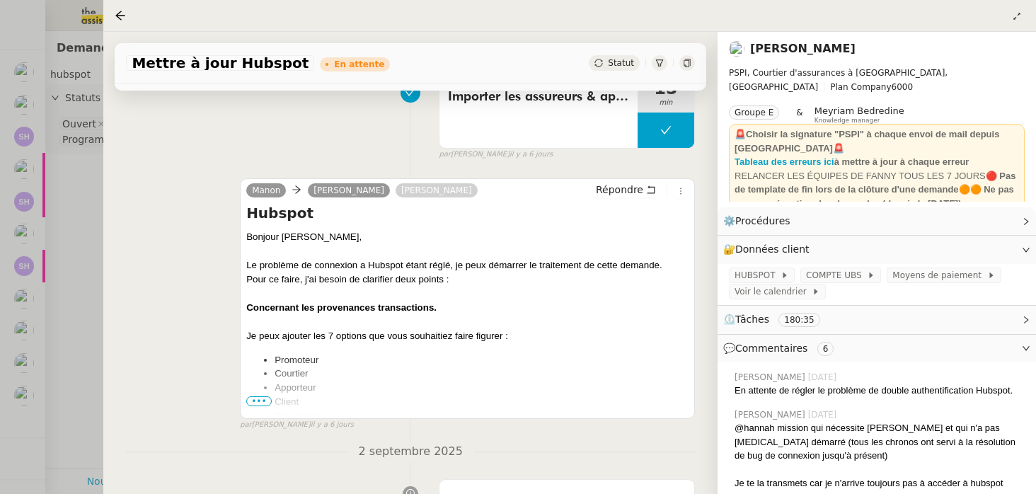
scroll to position [218, 0]
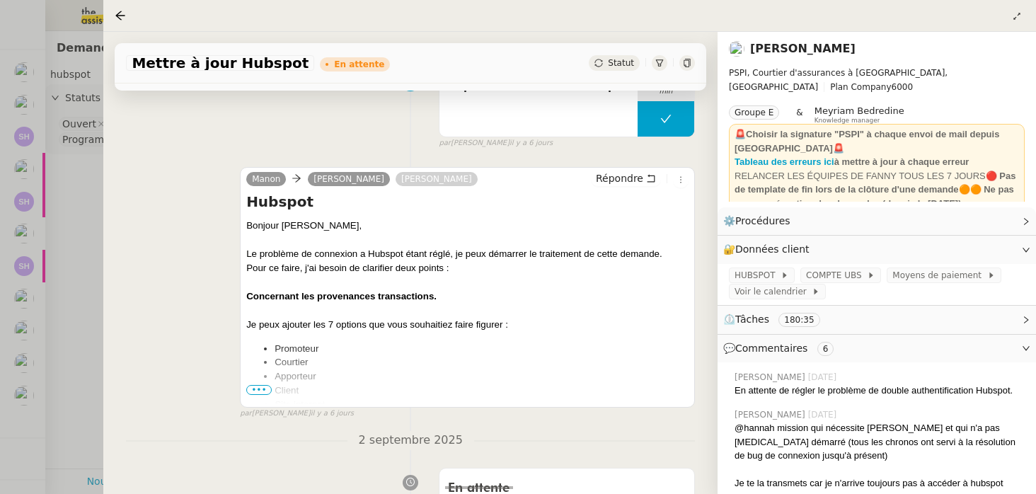
click at [267, 390] on span "•••" at bounding box center [258, 390] width 25 height 10
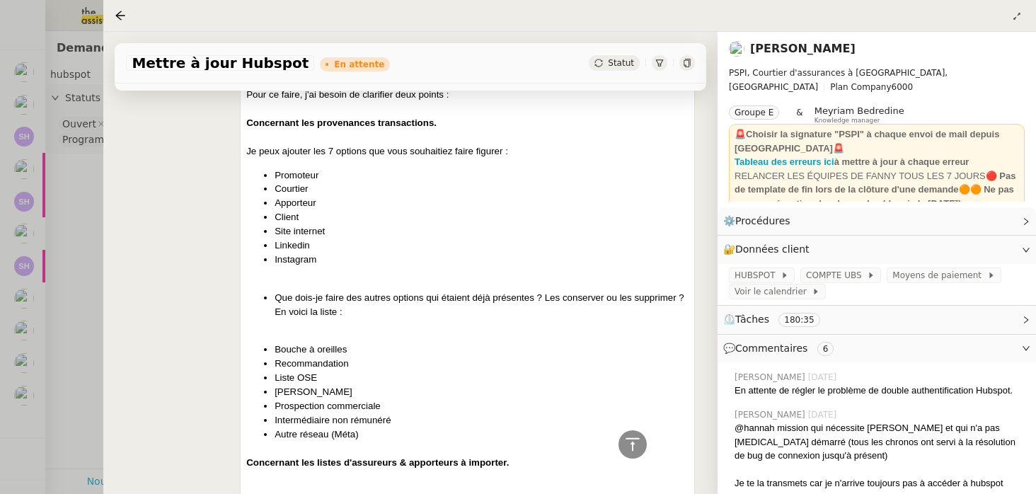
scroll to position [0, 0]
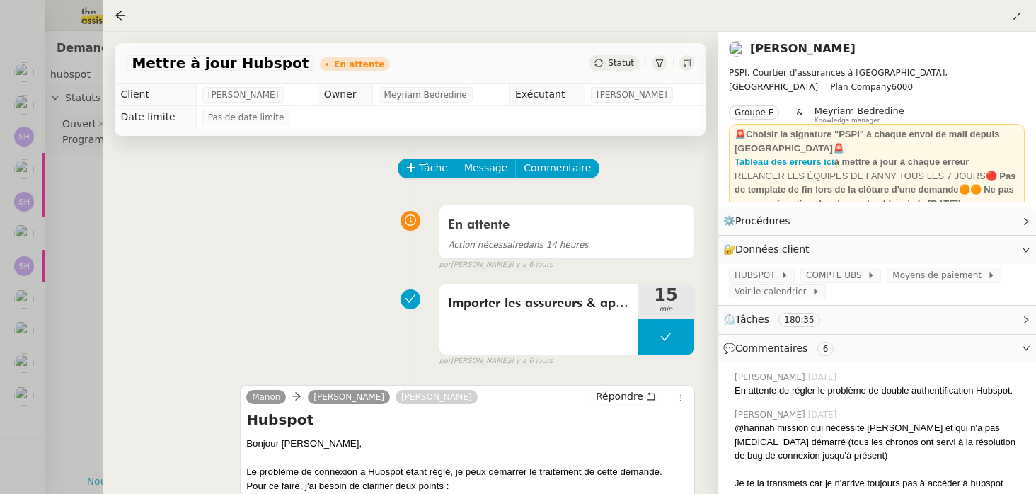
click at [86, 311] on div at bounding box center [518, 247] width 1036 height 494
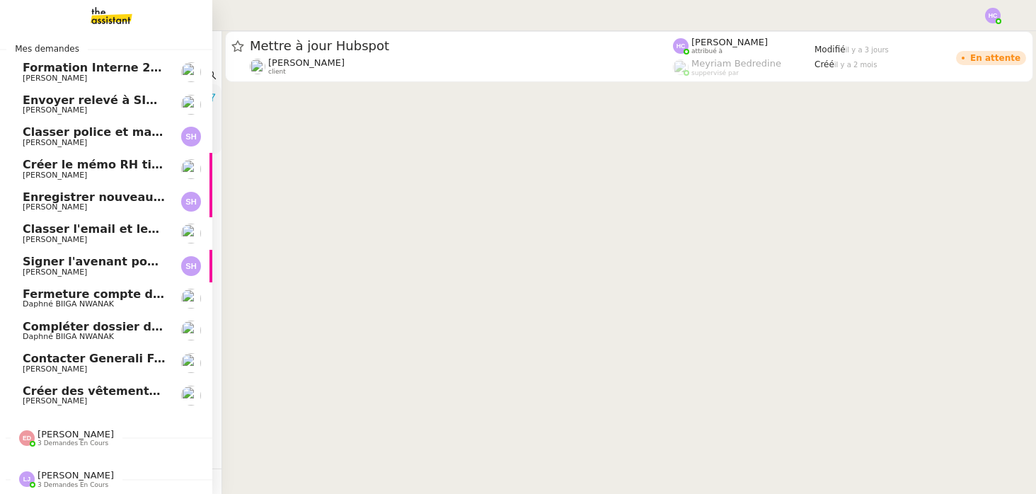
click at [113, 106] on span "[PERSON_NAME]" at bounding box center [94, 110] width 143 height 8
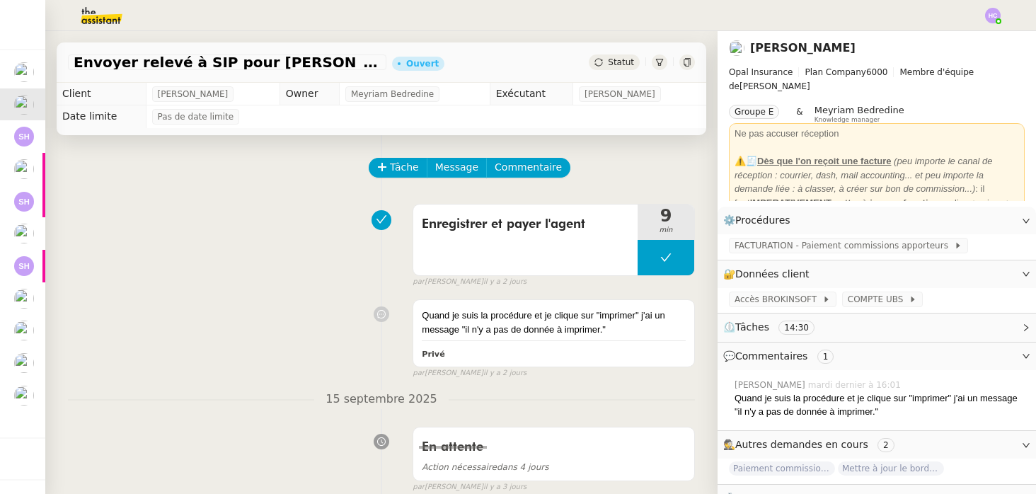
click at [397, 203] on div "Enregistrer et payer l'agent 9 min false par [PERSON_NAME] [DATE]" at bounding box center [381, 242] width 627 height 91
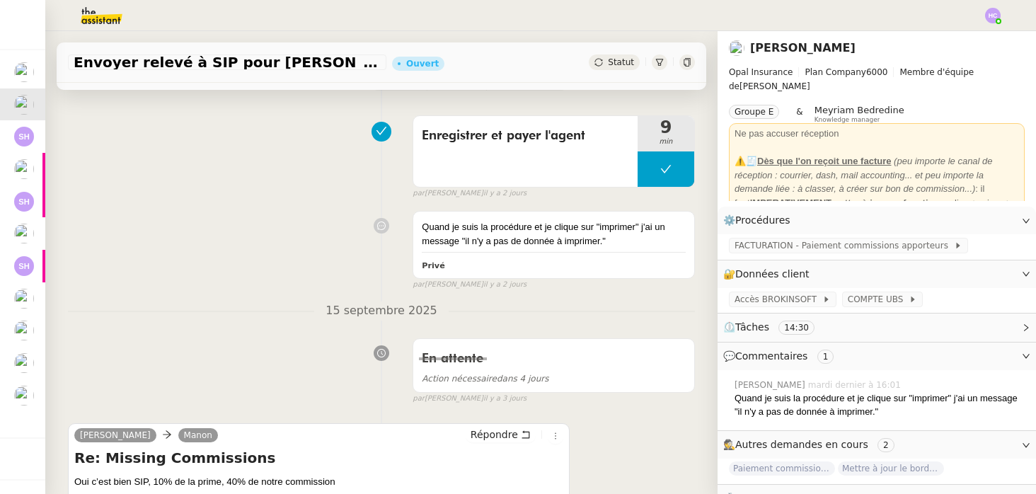
scroll to position [124, 0]
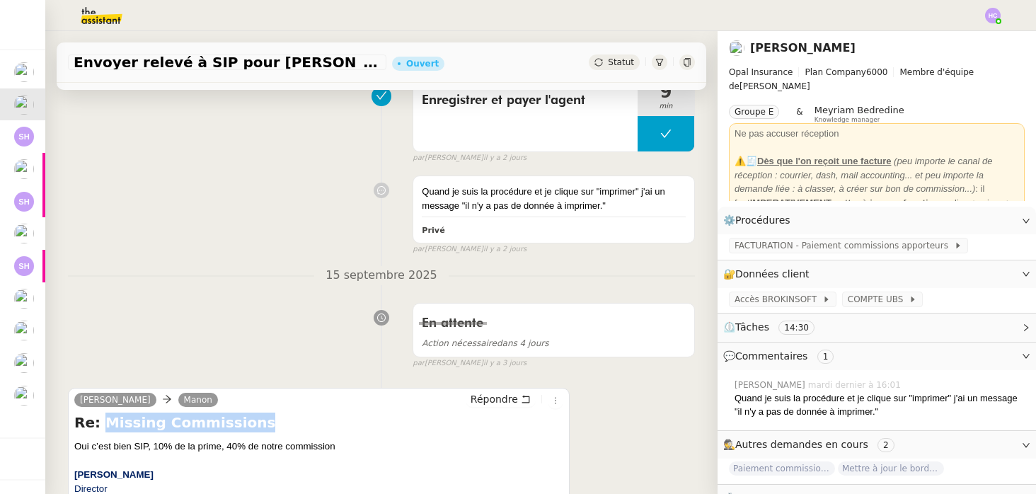
drag, startPoint x: 238, startPoint y: 425, endPoint x: 100, endPoint y: 424, distance: 138.0
click at [101, 424] on h4 "Re: Missing Commissions" at bounding box center [318, 423] width 489 height 20
click at [294, 246] on div "Quand je suis la procédure et je clique sur "imprimer" j'ai un message "il n'y …" at bounding box center [381, 212] width 627 height 86
